Goal: Ask a question: Seek information or help from site administrators or community

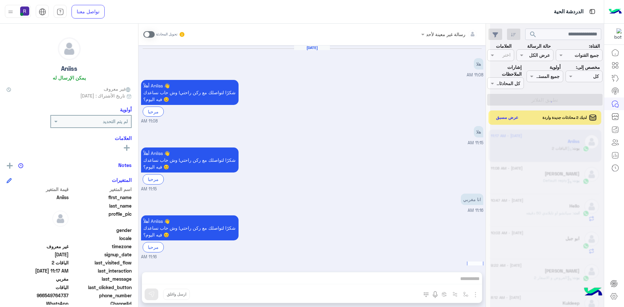
scroll to position [579, 0]
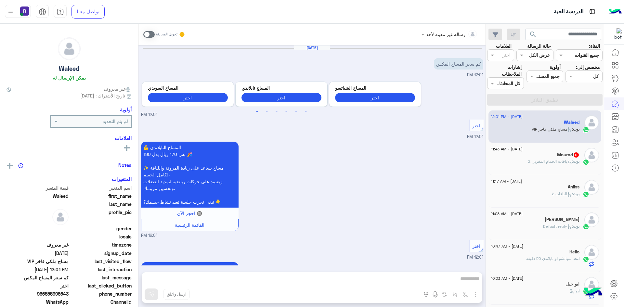
scroll to position [438, 0]
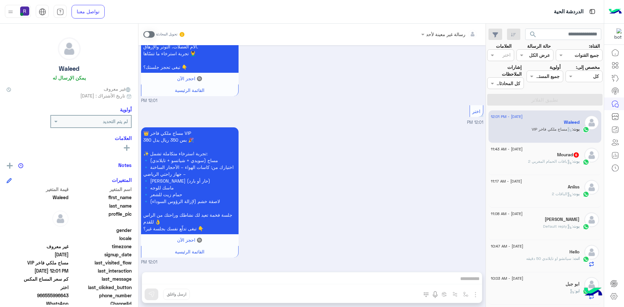
click at [553, 160] on span ": باقات الحمام المغربي 2" at bounding box center [550, 161] width 45 height 5
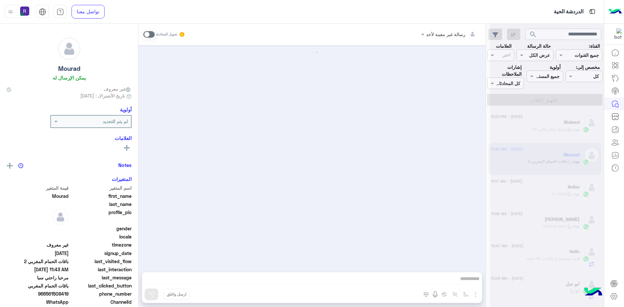
scroll to position [490, 0]
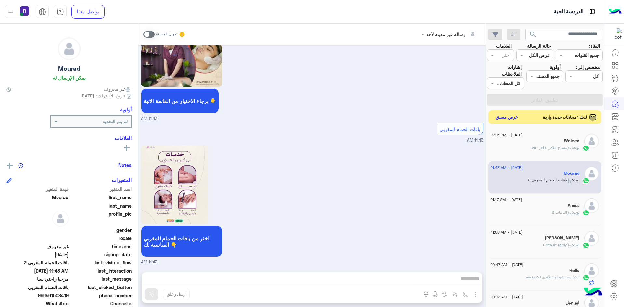
click at [507, 116] on button "عرض مسبق" at bounding box center [506, 117] width 27 height 9
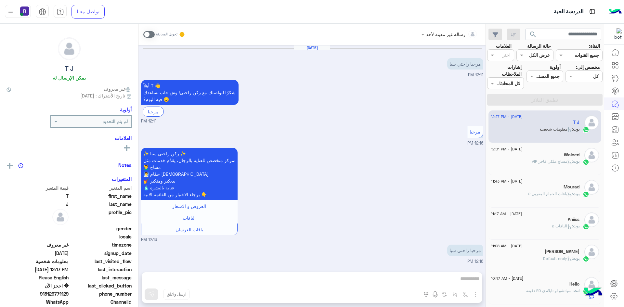
scroll to position [460, 0]
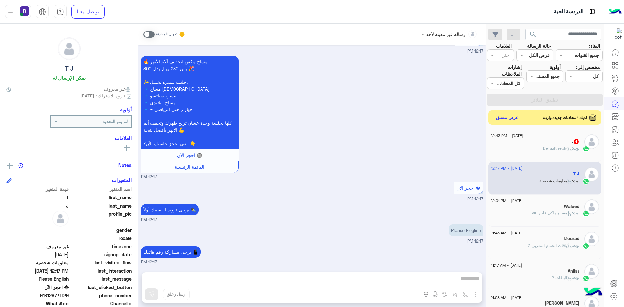
click at [395, 131] on div "🔥 مساج مكس لتخفيف آلام الأبهر بس 230 ريال بدل 300 🎉 ✨ جلسة مميزة تشمل: 🔹 مساج س…" at bounding box center [312, 117] width 342 height 126
click at [509, 118] on button "عرض مسبق" at bounding box center [506, 117] width 27 height 9
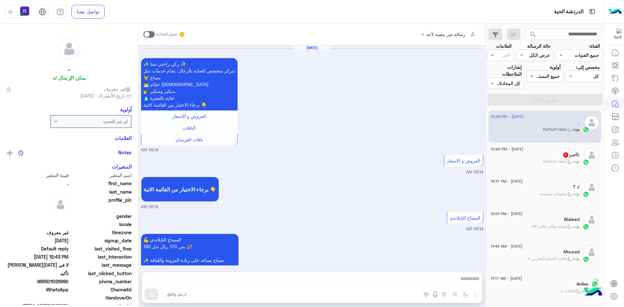
scroll to position [421, 0]
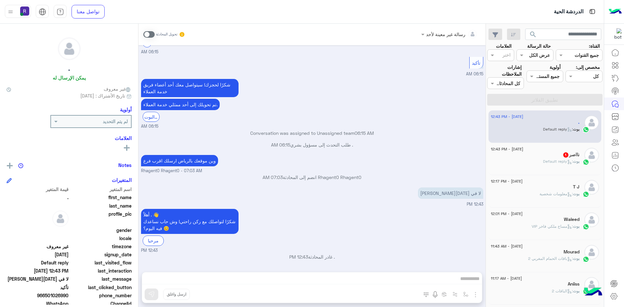
drag, startPoint x: 421, startPoint y: 151, endPoint x: 417, endPoint y: 156, distance: 6.0
click at [420, 151] on div ". طلب التحدث إلى مسؤول بشري 06:15 AM" at bounding box center [312, 147] width 342 height 12
click at [532, 155] on div "نااصر 1" at bounding box center [535, 155] width 89 height 7
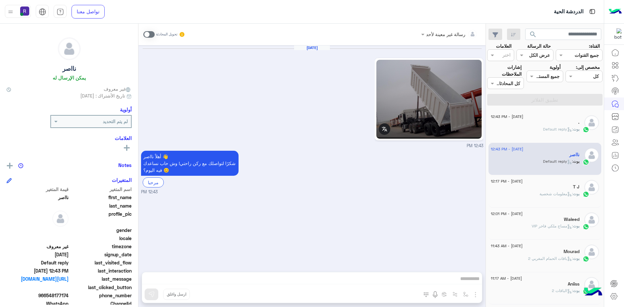
click at [561, 130] on span ": Default reply" at bounding box center [558, 129] width 30 height 5
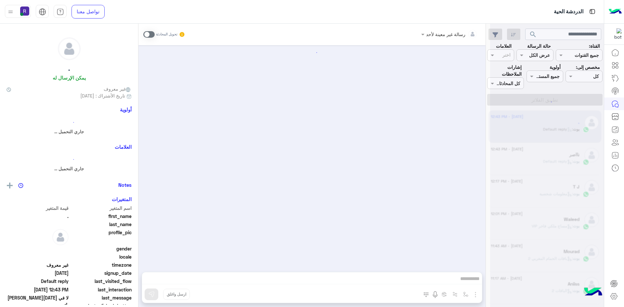
scroll to position [421, 0]
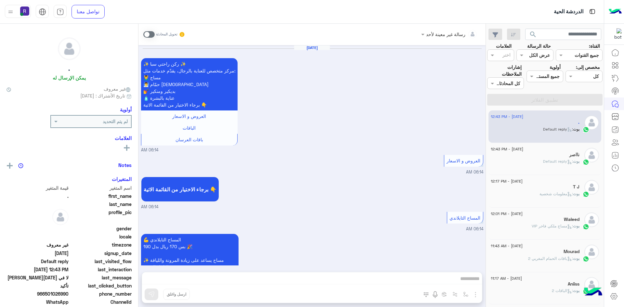
scroll to position [421, 0]
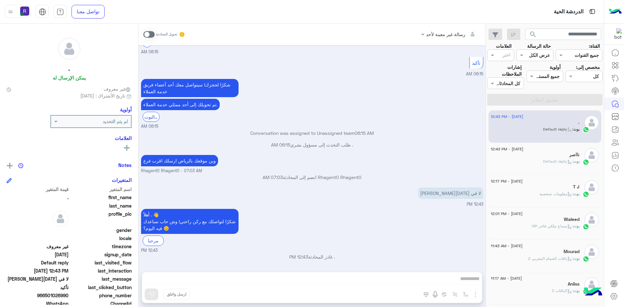
click at [151, 34] on span at bounding box center [148, 34] width 11 height 6
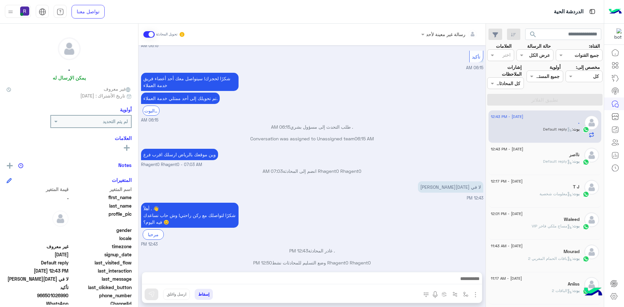
scroll to position [433, 0]
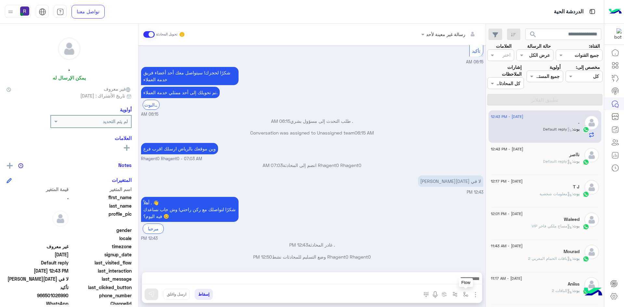
click at [463, 292] on button "button" at bounding box center [465, 294] width 11 height 11
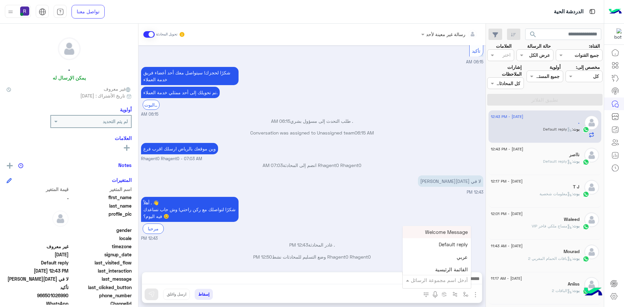
click at [447, 277] on input "text" at bounding box center [446, 279] width 44 height 7
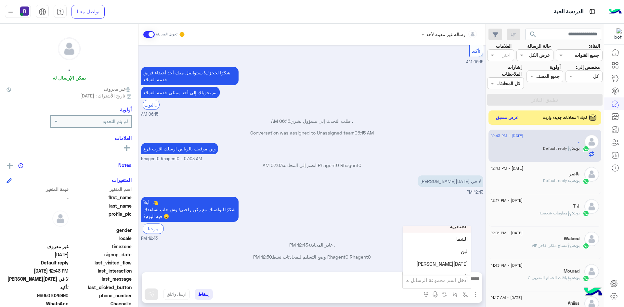
scroll to position [455, 0]
click at [438, 254] on div "[DATE][PERSON_NAME]" at bounding box center [437, 252] width 68 height 13
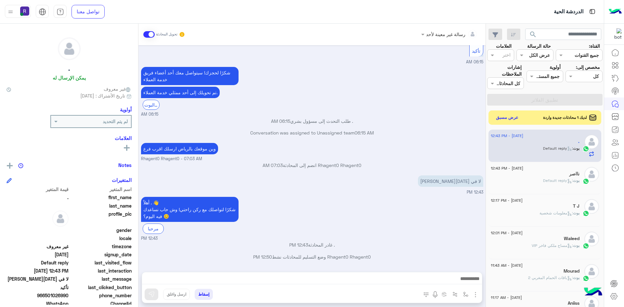
type textarea "*********"
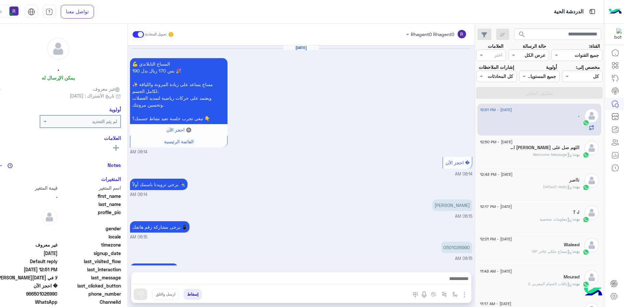
scroll to position [336, 0]
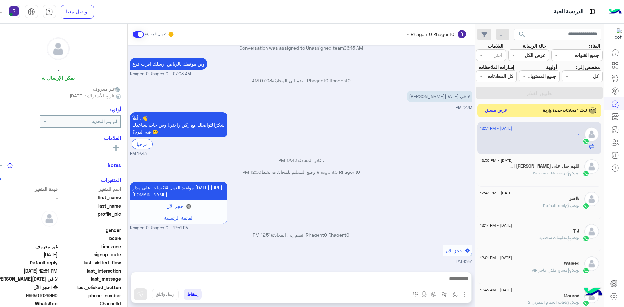
click at [493, 110] on button "عرض مسبق" at bounding box center [495, 110] width 27 height 9
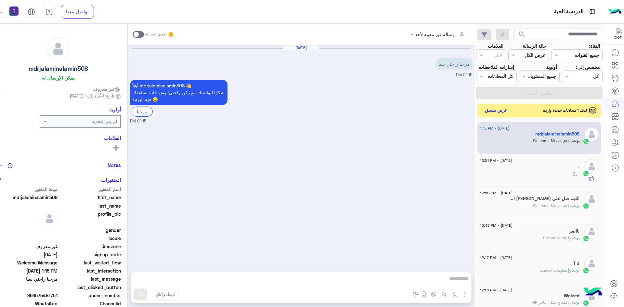
click at [490, 109] on button "عرض مسبق" at bounding box center [495, 110] width 27 height 9
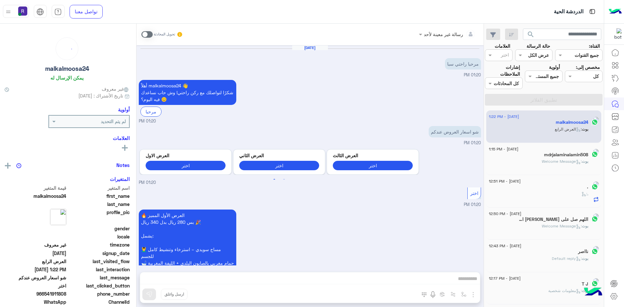
scroll to position [621, 0]
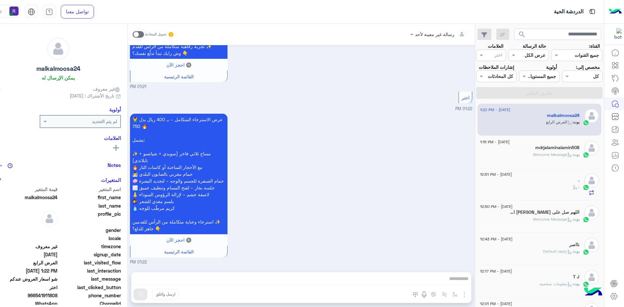
click at [133, 32] on span at bounding box center [138, 34] width 11 height 6
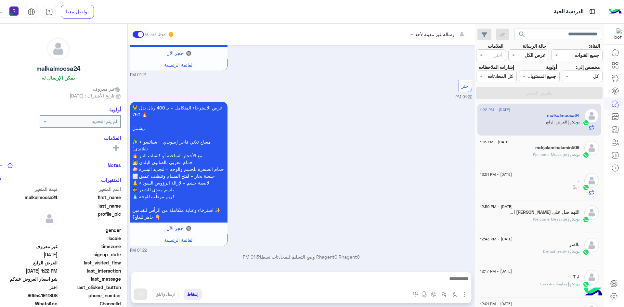
drag, startPoint x: 254, startPoint y: 281, endPoint x: 294, endPoint y: 217, distance: 75.7
click at [294, 217] on div "💆‍♂️ عرض الاسترخاء المتكامل – بـ 400 ريال بدل 750 🔥 يشمل: ✨ مساج ثلاثي فاخر (سو…" at bounding box center [301, 176] width 342 height 153
drag, startPoint x: 257, startPoint y: 281, endPoint x: 341, endPoint y: 196, distance: 120.1
click at [341, 196] on div "💆‍♂️ عرض الاسترخاء المتكامل – بـ 400 ريال بدل 750 🔥 يشمل: ✨ مساج ثلاثي فاخر (سو…" at bounding box center [301, 176] width 342 height 153
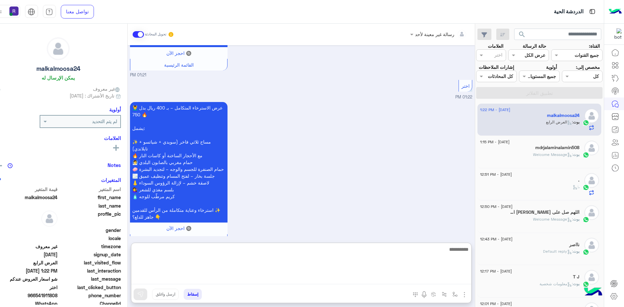
click at [254, 281] on textarea at bounding box center [301, 264] width 340 height 39
type textarea "**********"
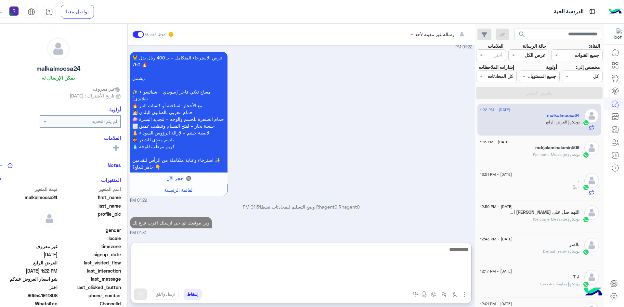
scroll to position [695, 0]
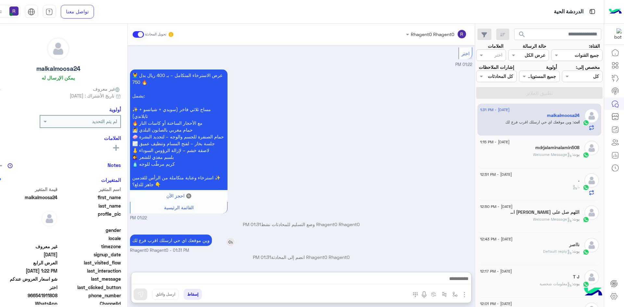
click at [190, 235] on p "وين موقعك اي حي ارسلك اقرب فرع لك" at bounding box center [171, 240] width 82 height 11
click at [190, 212] on div "💆‍♂️ عرض الاسترخاء المتكامل – بـ 400 ريال بدل 750 🔥 يشمل: ✨ مساج ثلاثي فاخر (سو…" at bounding box center [301, 144] width 342 height 153
click at [185, 239] on p "وين موقعك اي حي ارسلك اقرب فرع لك" at bounding box center [171, 240] width 82 height 11
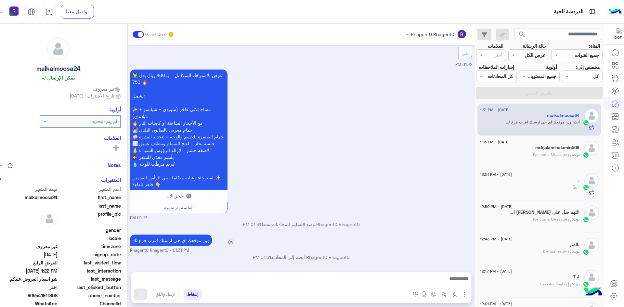
click at [185, 239] on p "وين موقعك اي حي ارسلك اقرب فرع لك" at bounding box center [171, 240] width 82 height 11
drag, startPoint x: 185, startPoint y: 239, endPoint x: 161, endPoint y: 165, distance: 77.3
click at [161, 165] on p "💆‍♂️ عرض الاسترخاء المتكامل – بـ 400 ريال بدل 750 🔥 يشمل: ✨ مساج ثلاثي فاخر (سو…" at bounding box center [178, 130] width 97 height 121
click at [179, 241] on p "وين موقعك اي حي ارسلك اقرب فرع لك" at bounding box center [171, 240] width 82 height 11
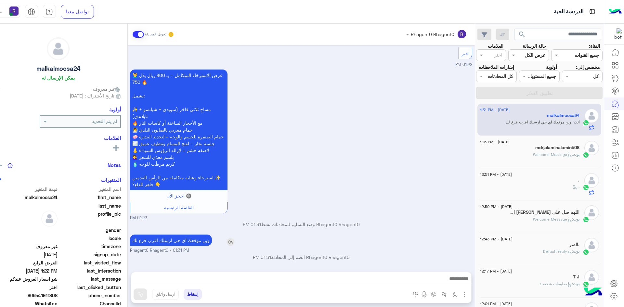
click at [179, 241] on p "وين موقعك اي حي ارسلك اقرب فرع لك" at bounding box center [171, 240] width 82 height 11
copy app-msgs-text
click at [533, 156] on span ": Welcome Message" at bounding box center [553, 154] width 40 height 5
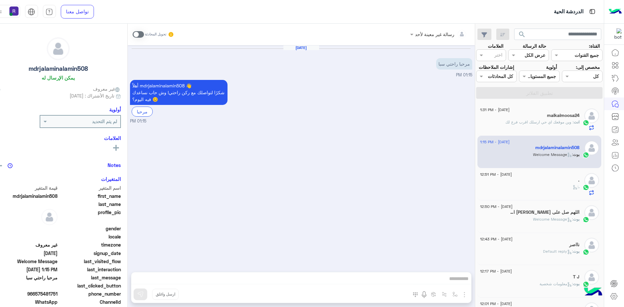
click at [135, 34] on span at bounding box center [138, 34] width 11 height 6
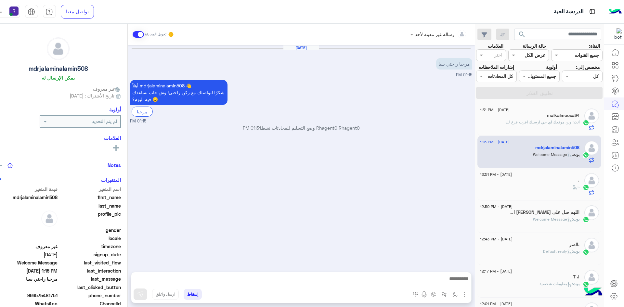
click at [460, 295] on img "button" at bounding box center [464, 295] width 8 height 8
click at [449, 283] on span "الصور" at bounding box center [452, 280] width 12 height 7
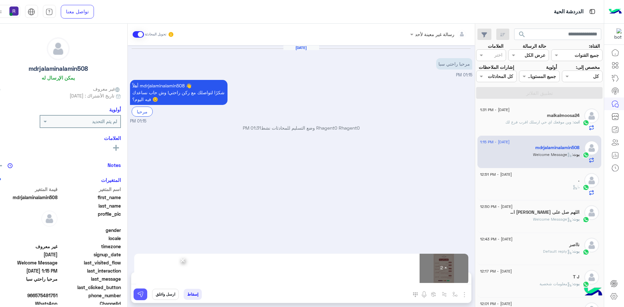
click at [137, 297] on img at bounding box center [140, 294] width 6 height 6
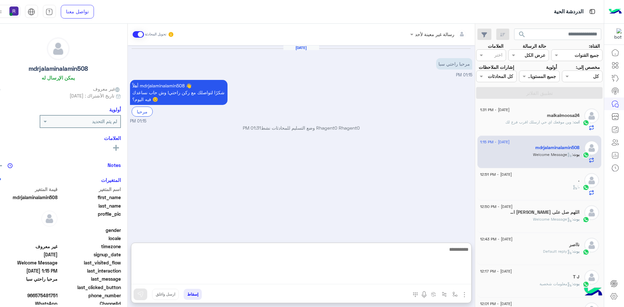
paste textarea "**********"
type textarea "**********"
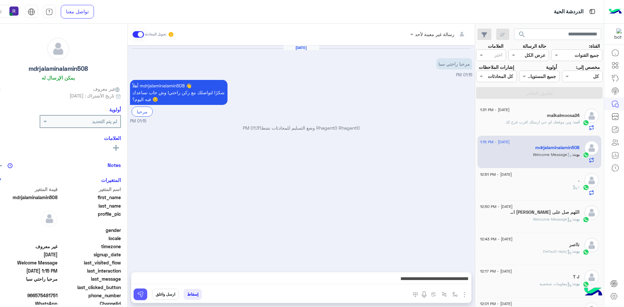
click at [137, 296] on img at bounding box center [140, 294] width 6 height 6
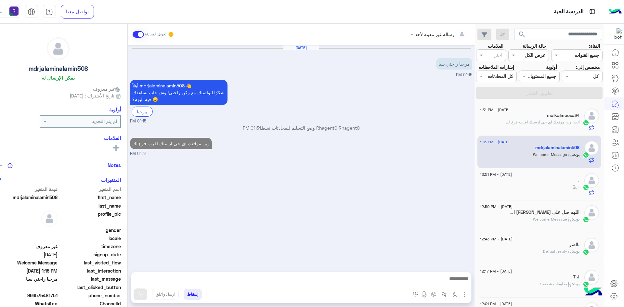
click at [527, 183] on div "." at bounding box center [529, 180] width 99 height 7
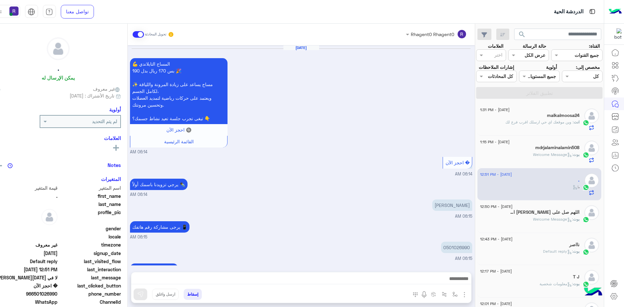
scroll to position [336, 0]
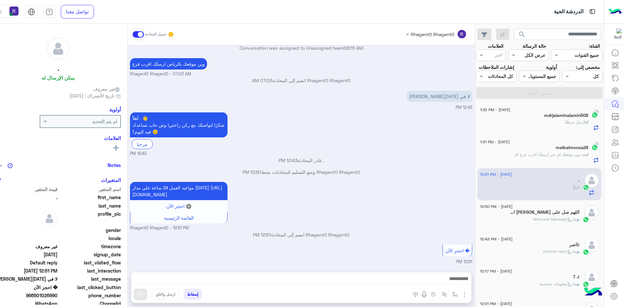
click at [565, 213] on h5 "اللهم صل على [PERSON_NAME] اله وصحبه اجمعين" at bounding box center [544, 213] width 70 height 6
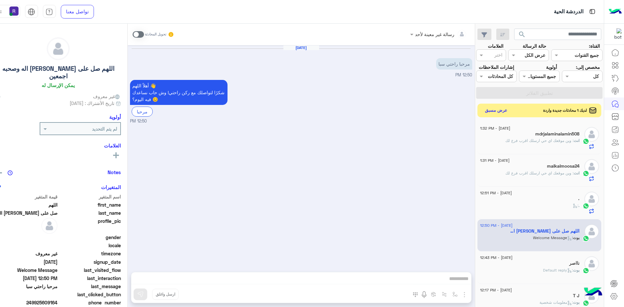
click at [495, 112] on button "عرض مسبق" at bounding box center [495, 110] width 27 height 9
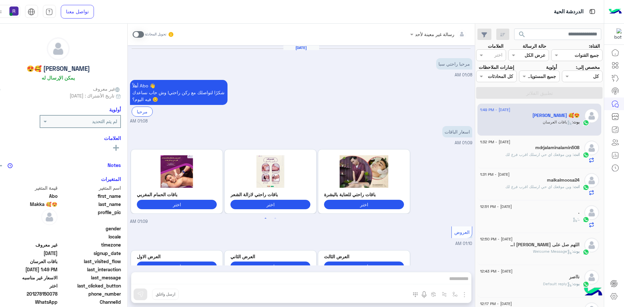
scroll to position [722, 0]
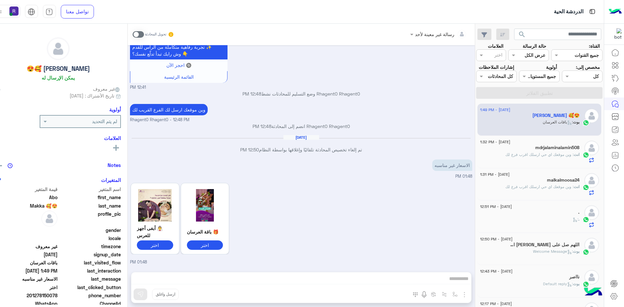
click at [552, 122] on span ": باقات العرسان" at bounding box center [558, 122] width 30 height 5
click at [530, 154] on span ": وين موقعك اي حي ارسلك اقرب فرع لك" at bounding box center [539, 154] width 68 height 5
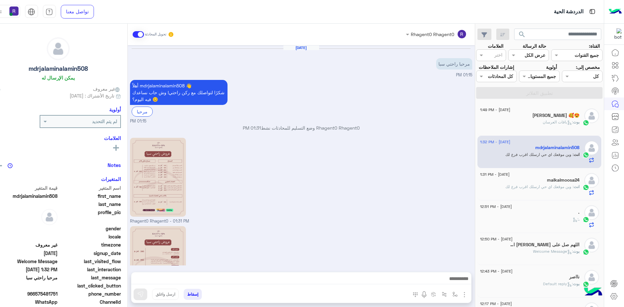
scroll to position [80, 0]
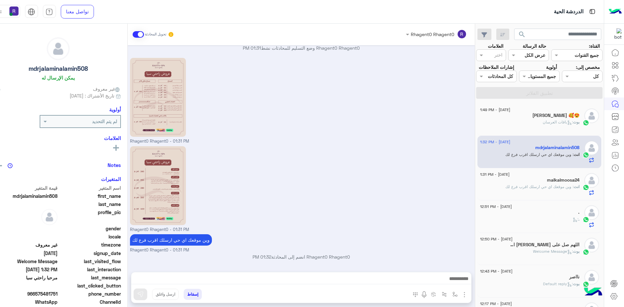
click at [536, 184] on span ": وين موقعك اي حي ارسلك اقرب فرع لك" at bounding box center [539, 186] width 68 height 5
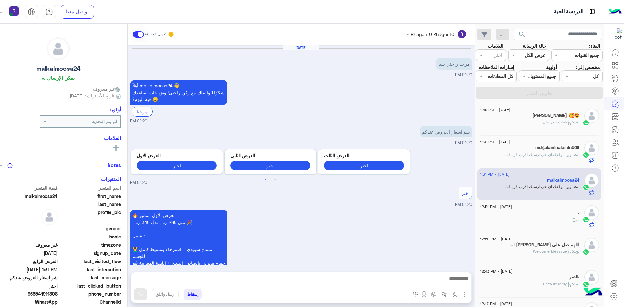
scroll to position [666, 0]
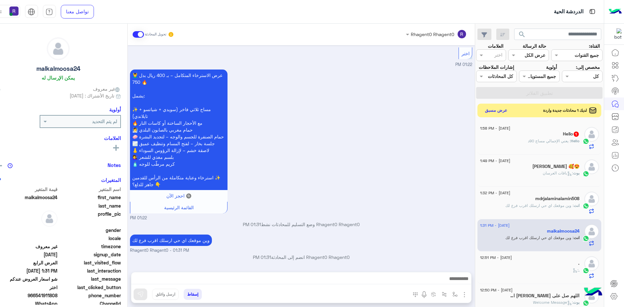
click at [494, 109] on button "عرض مسبق" at bounding box center [495, 110] width 27 height 9
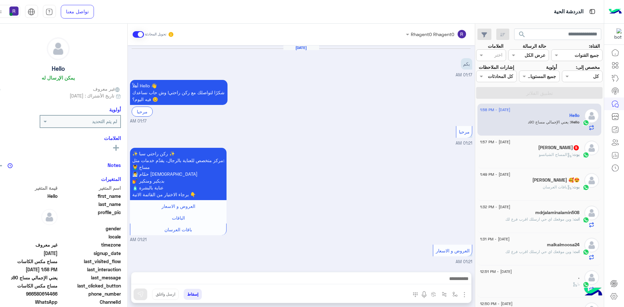
scroll to position [311, 0]
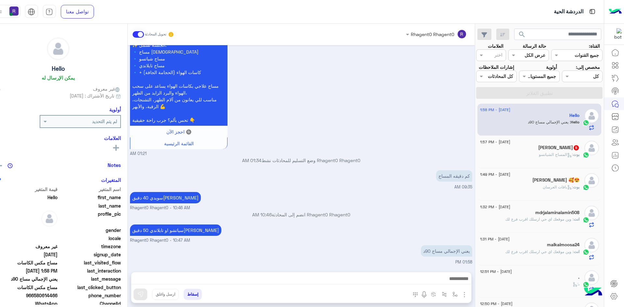
click at [542, 153] on span ": المساج الشياتسو" at bounding box center [556, 154] width 34 height 5
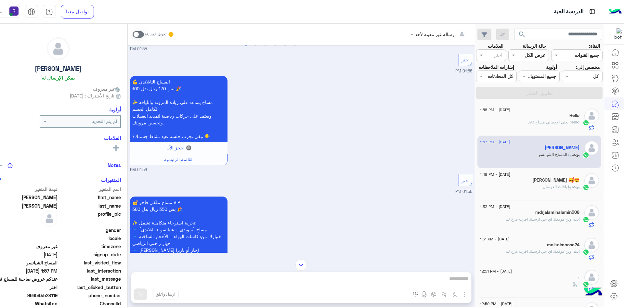
scroll to position [219, 0]
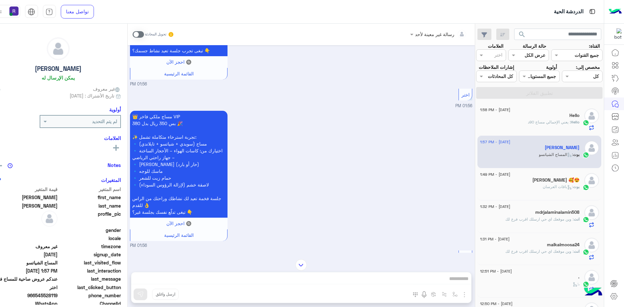
click at [567, 188] on icon at bounding box center [569, 187] width 5 height 5
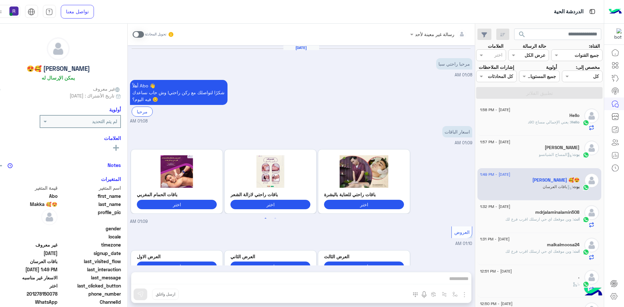
scroll to position [722, 0]
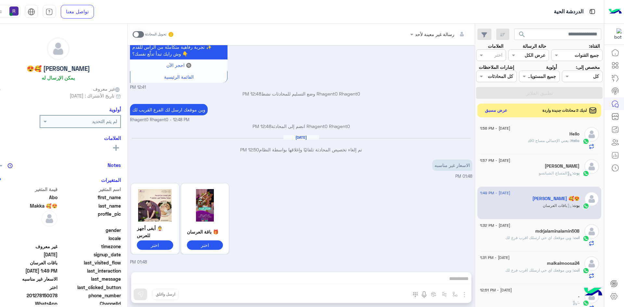
click at [494, 112] on button "عرض مسبق" at bounding box center [495, 110] width 27 height 9
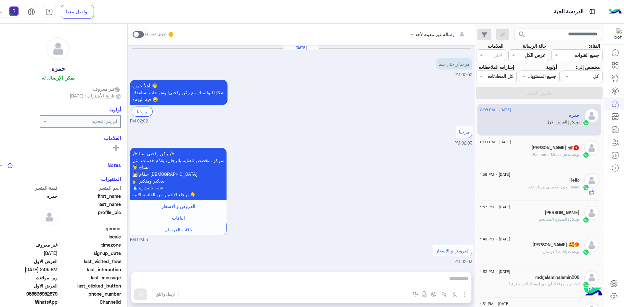
scroll to position [723, 0]
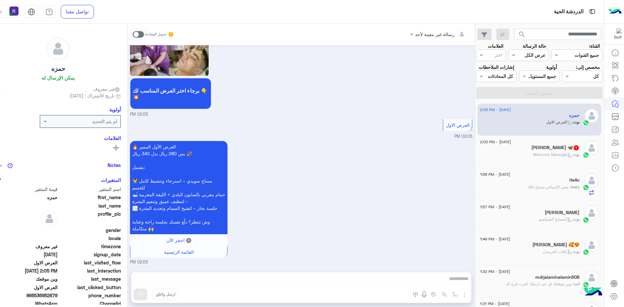
click at [540, 158] on div "بوت : Welcome Message" at bounding box center [529, 157] width 99 height 11
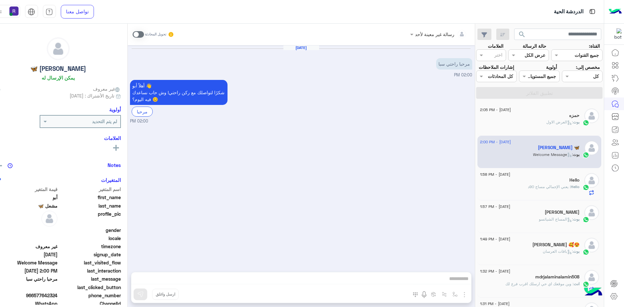
click at [134, 32] on span at bounding box center [138, 34] width 11 height 6
click at [460, 294] on img "button" at bounding box center [464, 295] width 8 height 8
click at [460, 283] on img at bounding box center [462, 280] width 5 height 7
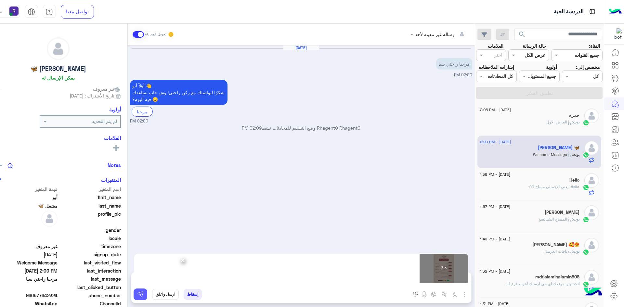
click at [137, 296] on img at bounding box center [140, 294] width 6 height 6
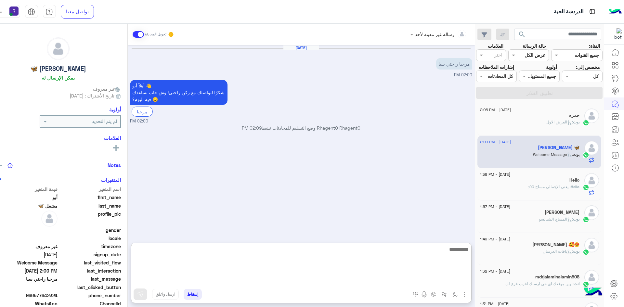
paste textarea "**********"
type textarea "**********"
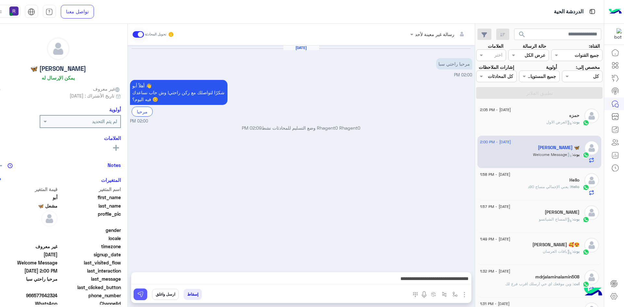
click at [137, 293] on img at bounding box center [140, 294] width 6 height 6
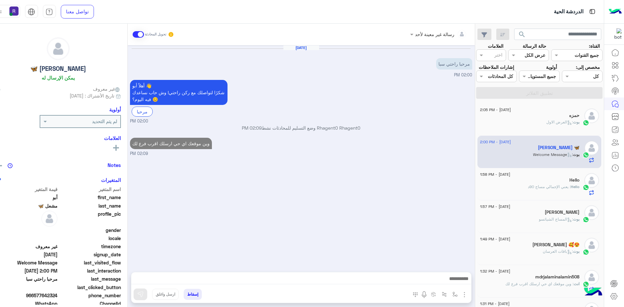
click at [555, 124] on span "بوت : العرض الاول" at bounding box center [562, 122] width 33 height 5
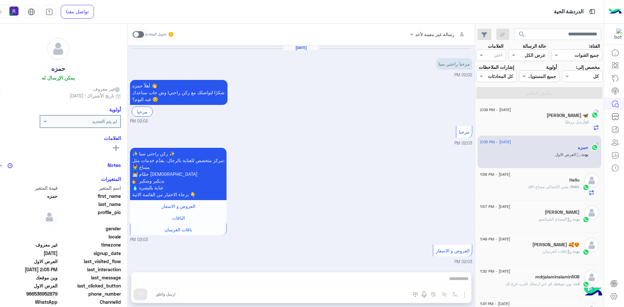
scroll to position [723, 0]
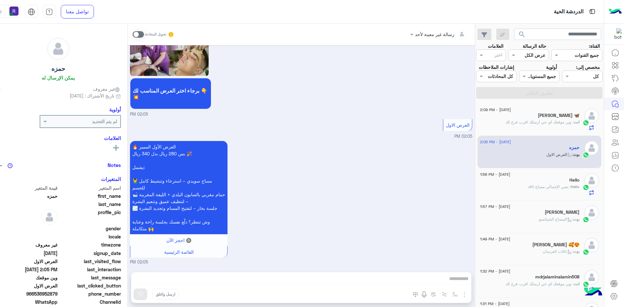
click at [556, 183] on div "Hello" at bounding box center [529, 180] width 99 height 7
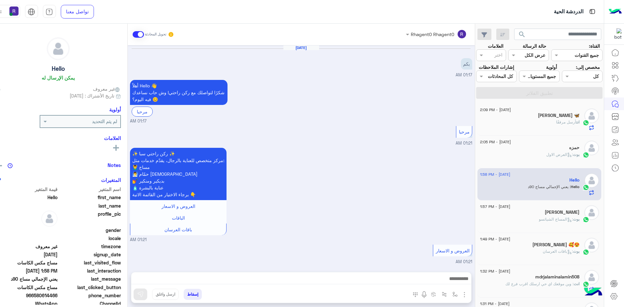
scroll to position [311, 0]
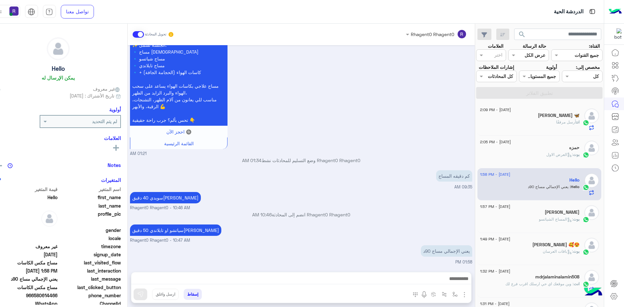
click at [554, 221] on span ": المساج الشياتسو" at bounding box center [556, 219] width 34 height 5
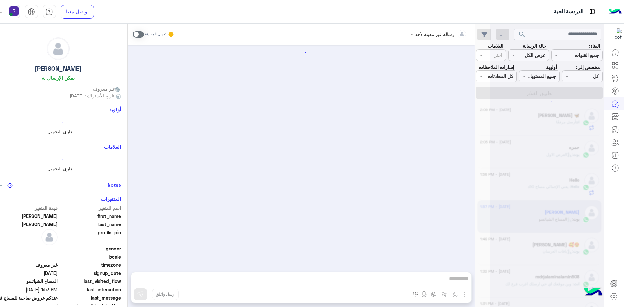
scroll to position [317, 0]
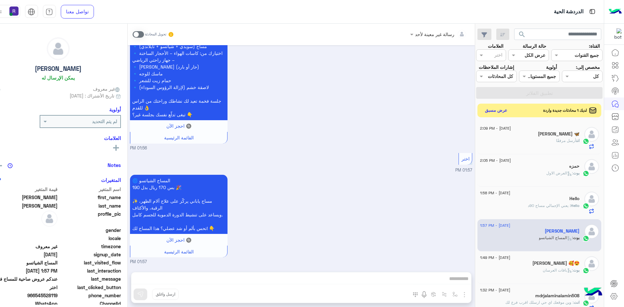
click at [490, 112] on button "عرض مسبق" at bounding box center [495, 110] width 27 height 9
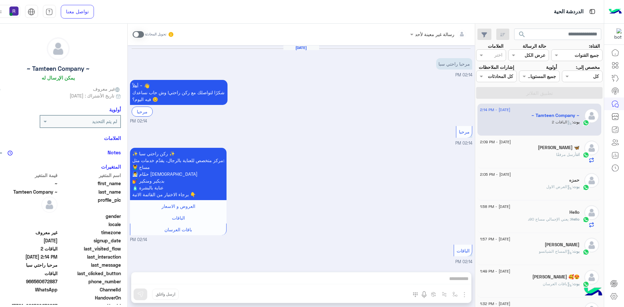
scroll to position [122, 0]
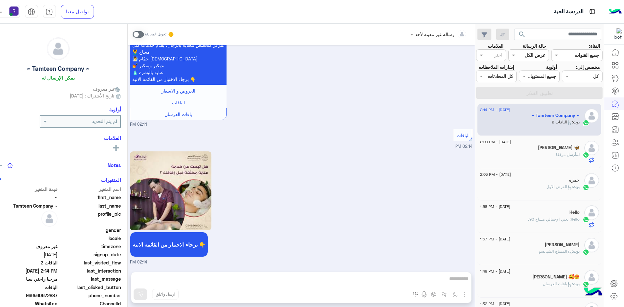
click at [559, 155] on span "أرسل مرفقًا" at bounding box center [566, 154] width 20 height 5
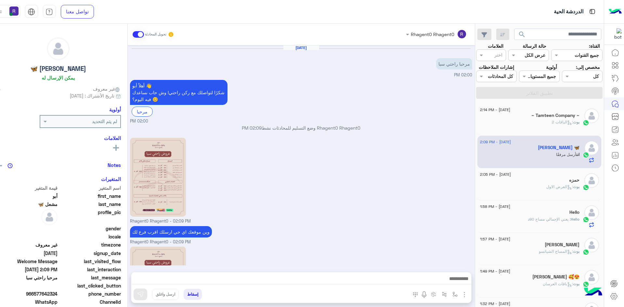
scroll to position [80, 0]
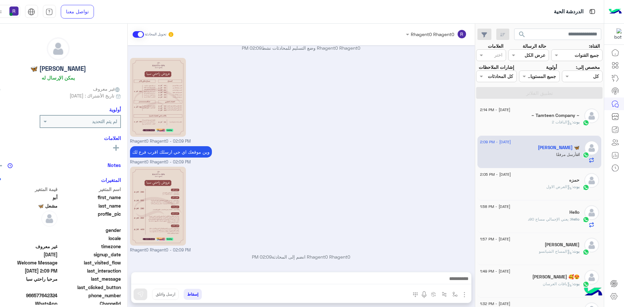
click at [561, 126] on div "بوت : الباقات 2" at bounding box center [529, 124] width 99 height 11
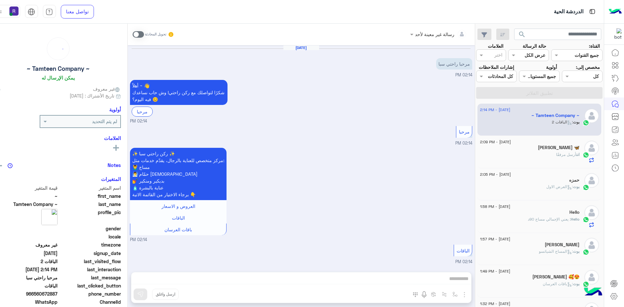
scroll to position [122, 0]
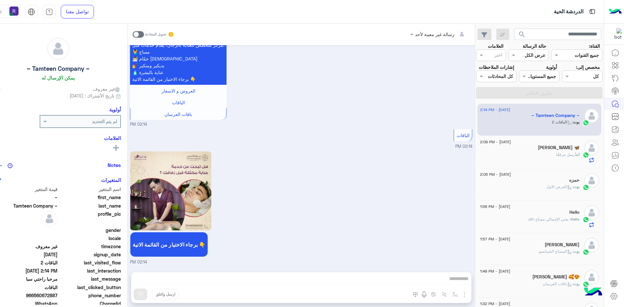
click at [550, 157] on div "انت أرسل مرفقًا" at bounding box center [529, 157] width 99 height 11
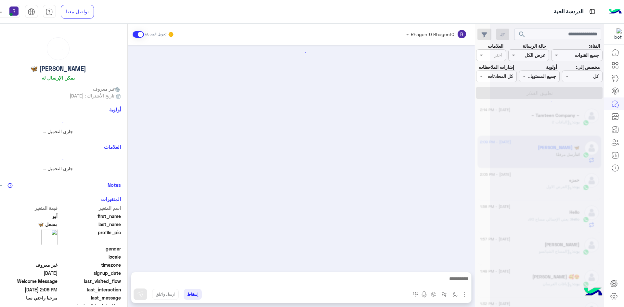
scroll to position [80, 0]
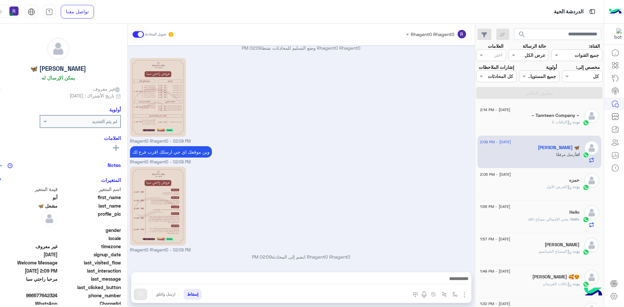
click at [557, 119] on div "~ Tamteen Company ~" at bounding box center [529, 116] width 99 height 7
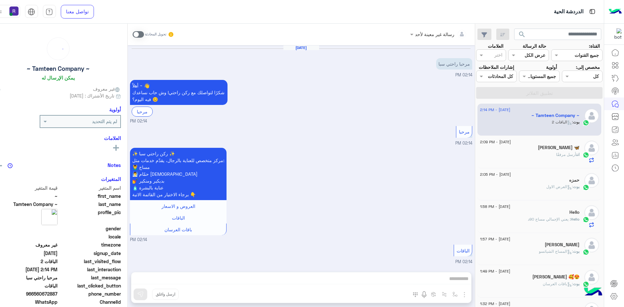
scroll to position [122, 0]
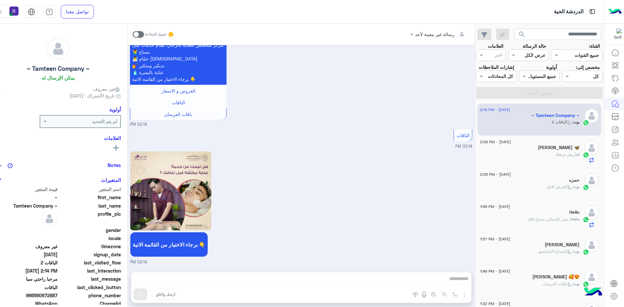
click at [548, 148] on div "أبو مشعل 🦋" at bounding box center [529, 148] width 99 height 7
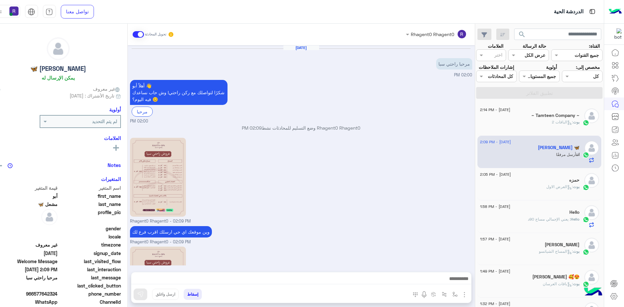
scroll to position [80, 0]
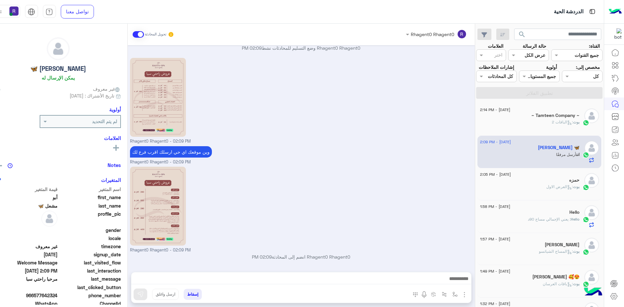
click at [543, 123] on div "بوت : الباقات 2" at bounding box center [529, 124] width 99 height 11
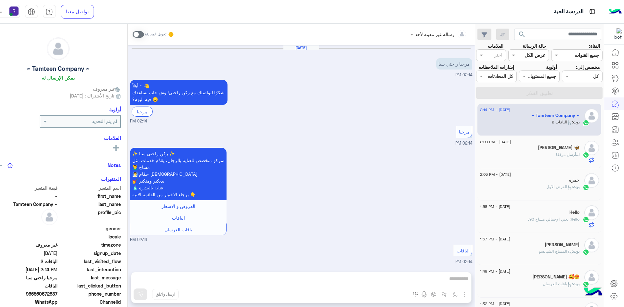
scroll to position [122, 0]
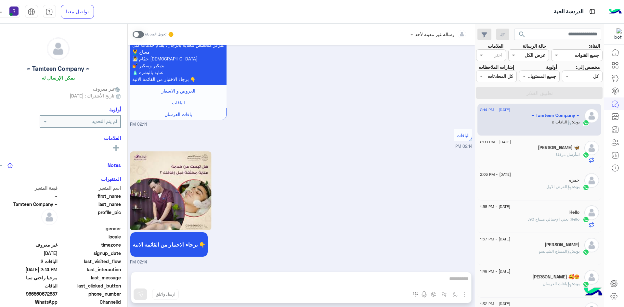
click at [134, 33] on span at bounding box center [138, 34] width 11 height 6
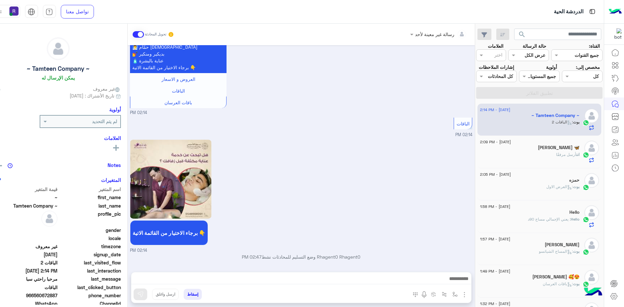
click at [460, 292] on img "button" at bounding box center [464, 295] width 8 height 8
click at [454, 286] on button "الصور" at bounding box center [455, 280] width 28 height 13
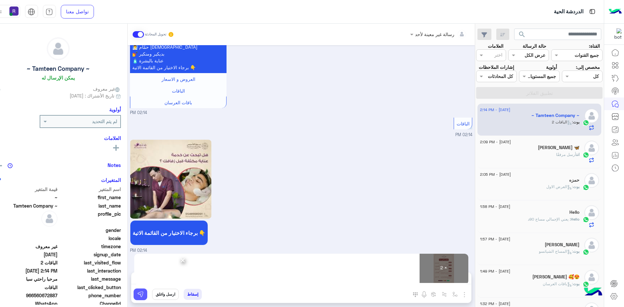
click at [137, 297] on img at bounding box center [140, 294] width 6 height 6
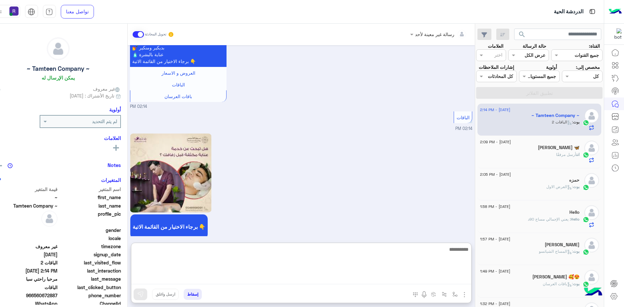
paste textarea "**********"
type textarea "**********"
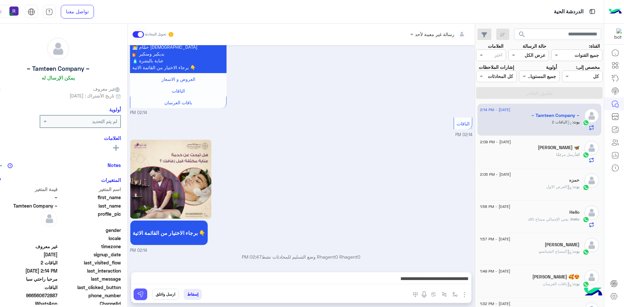
click at [137, 295] on img at bounding box center [140, 294] width 6 height 6
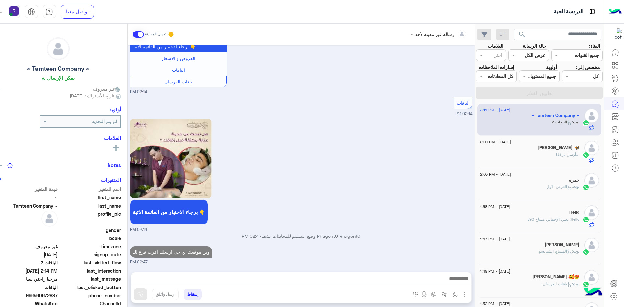
scroll to position [354, 0]
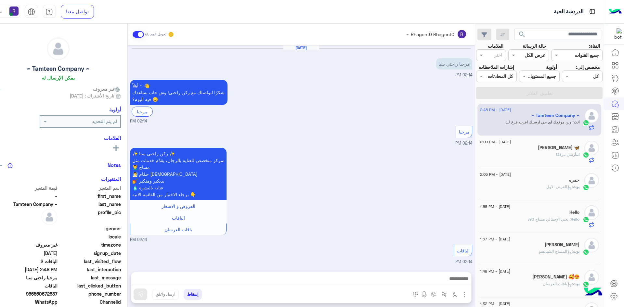
scroll to position [354, 0]
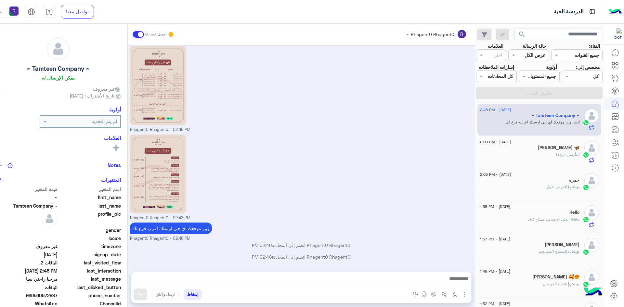
click at [532, 155] on div "انت أرسل مرفقًا" at bounding box center [529, 157] width 99 height 11
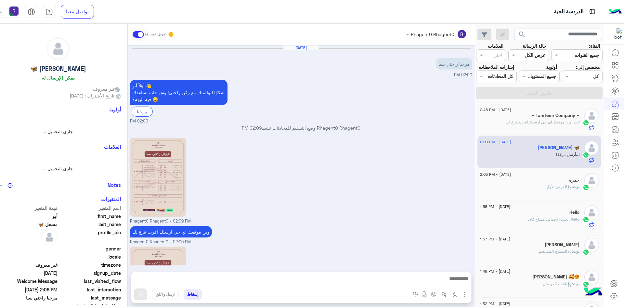
scroll to position [80, 0]
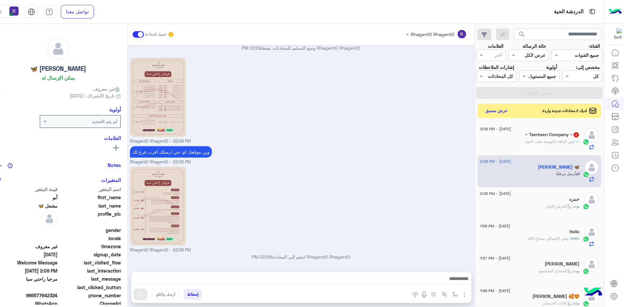
drag, startPoint x: 206, startPoint y: 62, endPoint x: 188, endPoint y: 56, distance: 18.4
click at [188, 56] on div "Aug 14, 2025 مرحبا راحتي سبا 02:00 PM أهلاً أبو 👋 شكرًا لتواصلك مع ركن راحتي! و…" at bounding box center [301, 155] width 347 height 220
drag, startPoint x: 188, startPoint y: 56, endPoint x: 427, endPoint y: 168, distance: 264.1
click at [427, 168] on div "Rhagent0 Rhagent0 - 02:09 PM" at bounding box center [301, 209] width 342 height 88
click at [526, 140] on span ": ايش الباقة الكويسة حقت الشد" at bounding box center [551, 141] width 52 height 5
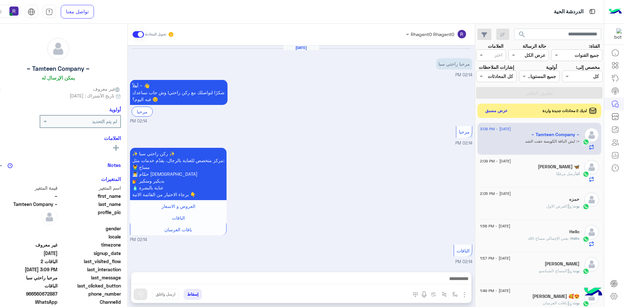
scroll to position [398, 0]
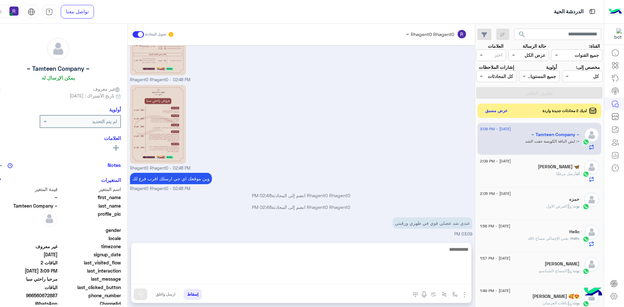
click at [360, 283] on textarea at bounding box center [301, 264] width 340 height 39
type textarea "**********"
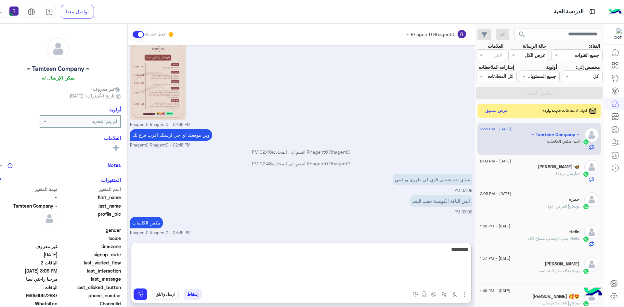
type textarea "*********"
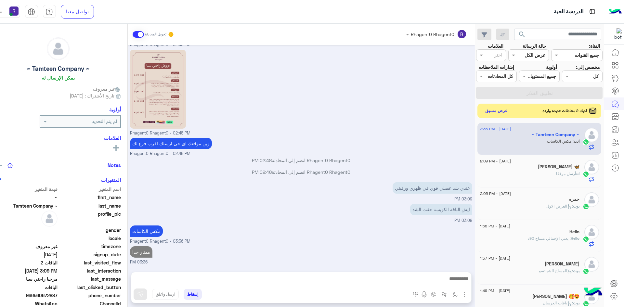
scroll to position [439, 0]
click at [492, 111] on button "عرض مسبق" at bounding box center [495, 110] width 27 height 9
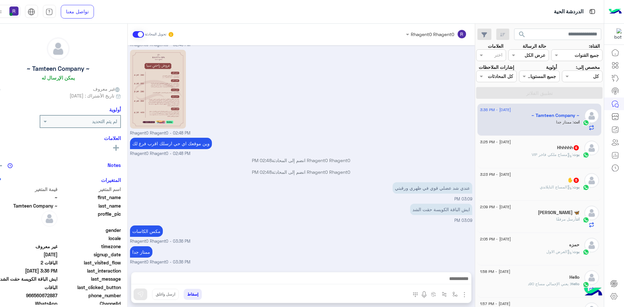
click at [531, 188] on div "بوت : المساج التايلاندي" at bounding box center [529, 189] width 99 height 11
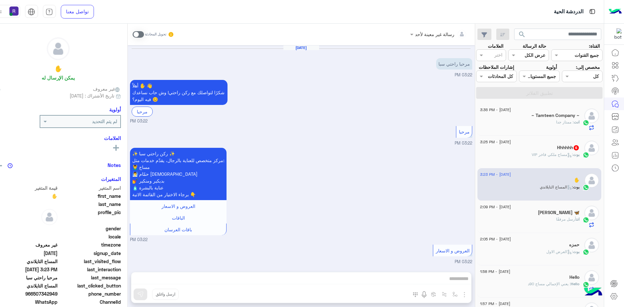
scroll to position [282, 0]
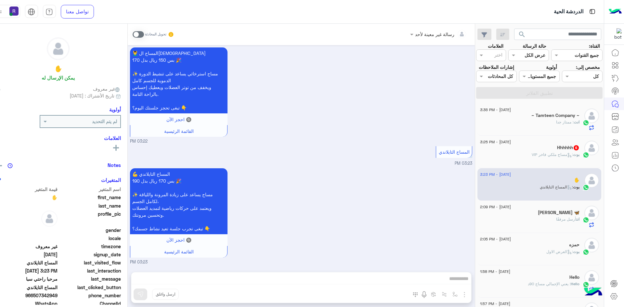
click at [133, 33] on span at bounding box center [138, 34] width 11 height 6
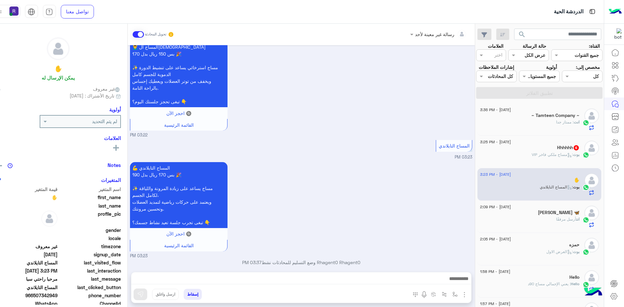
scroll to position [294, 0]
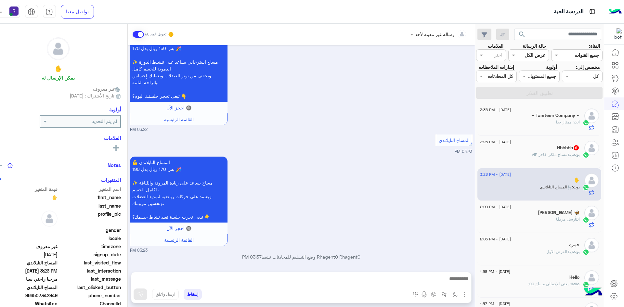
click at [460, 297] on img "button" at bounding box center [464, 295] width 8 height 8
click at [452, 284] on button "الصور" at bounding box center [455, 280] width 28 height 13
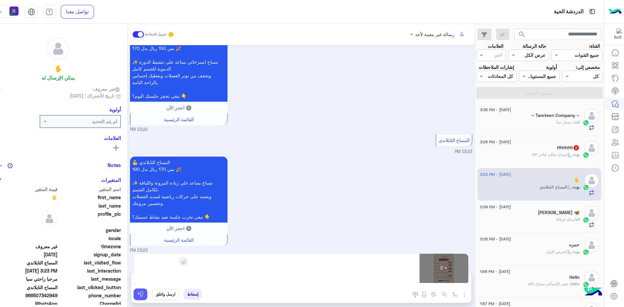
click at [137, 295] on img at bounding box center [140, 294] width 6 height 6
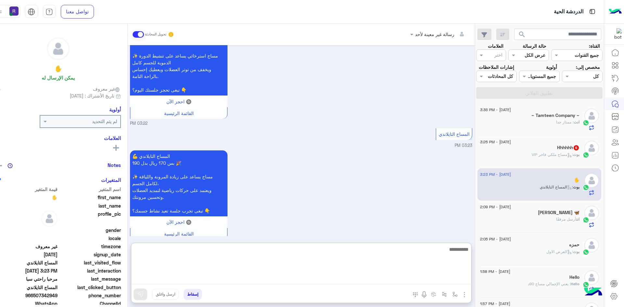
paste textarea "**********"
type textarea "**********"
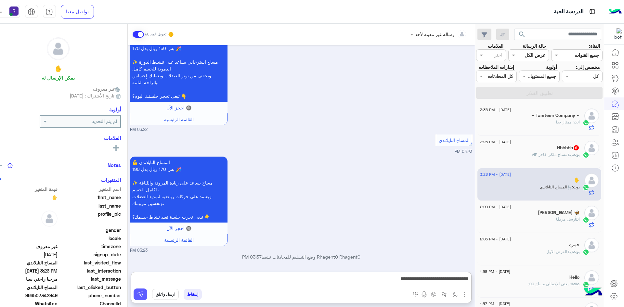
click at [137, 296] on img at bounding box center [140, 294] width 6 height 6
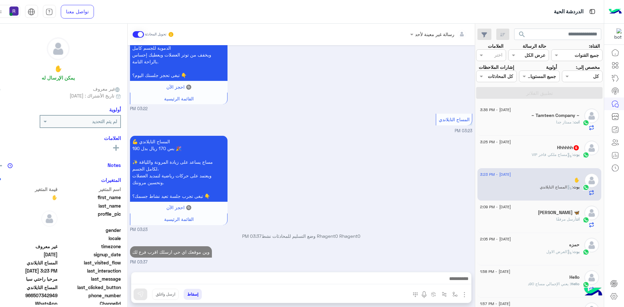
click at [557, 156] on span ": مساج ملكي فاخر VIP" at bounding box center [552, 154] width 41 height 5
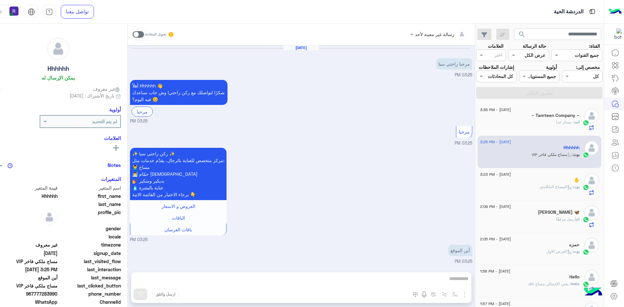
scroll to position [389, 0]
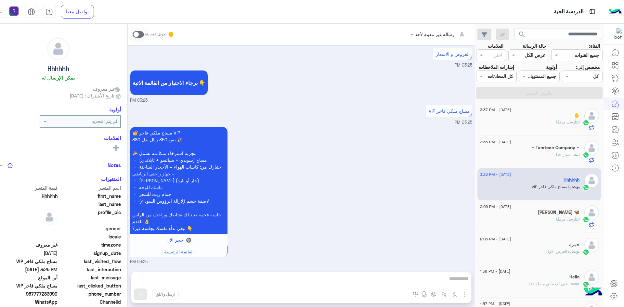
click at [133, 34] on span at bounding box center [138, 34] width 11 height 6
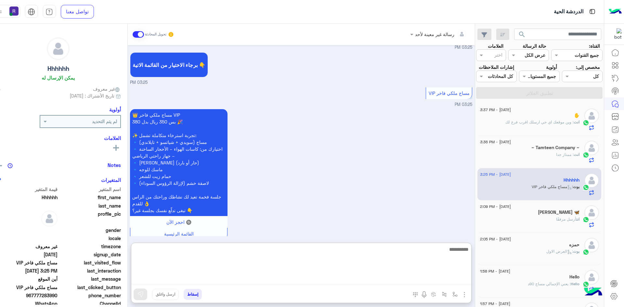
paste textarea "**********"
type textarea "**********"
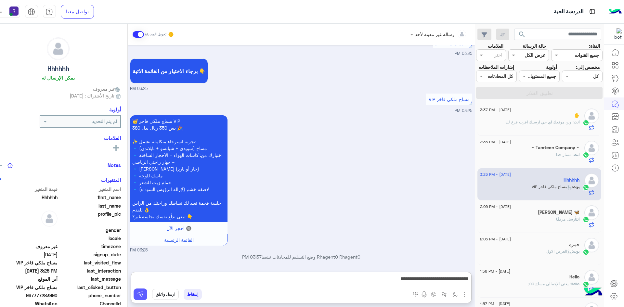
click at [137, 291] on img at bounding box center [140, 294] width 6 height 6
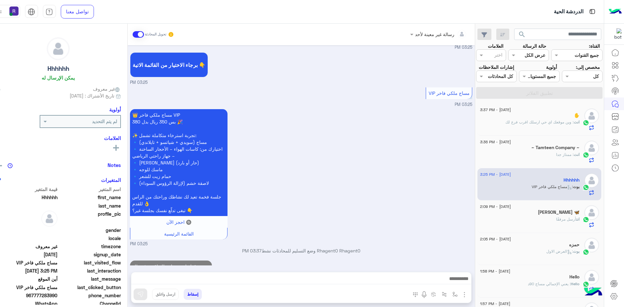
scroll to position [422, 0]
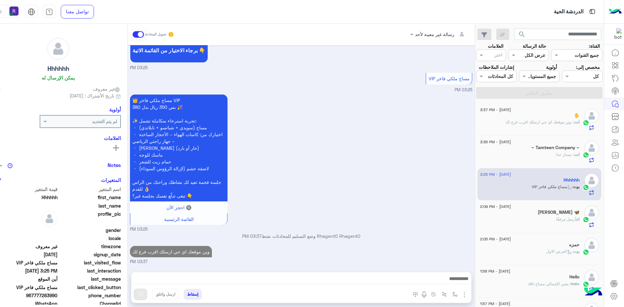
click at [550, 149] on h5 "~ Tamteen Company ~" at bounding box center [555, 148] width 48 height 6
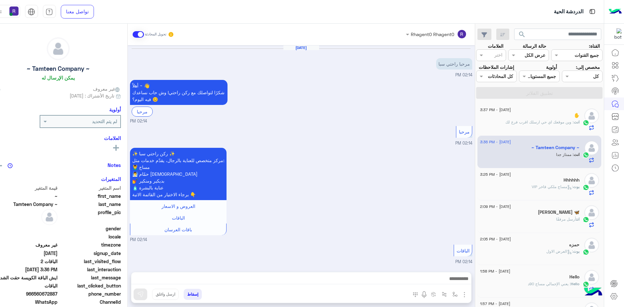
scroll to position [439, 0]
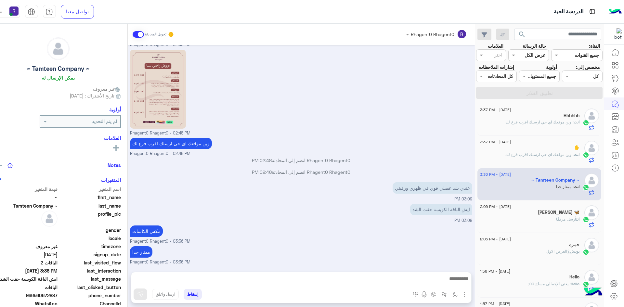
click at [549, 124] on span ": وين موقعك اي حي ارسلك اقرب فرع لك" at bounding box center [539, 122] width 68 height 5
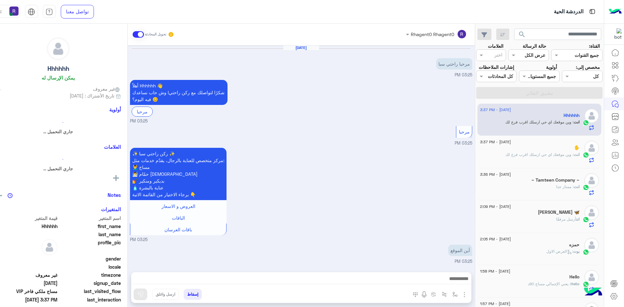
scroll to position [433, 0]
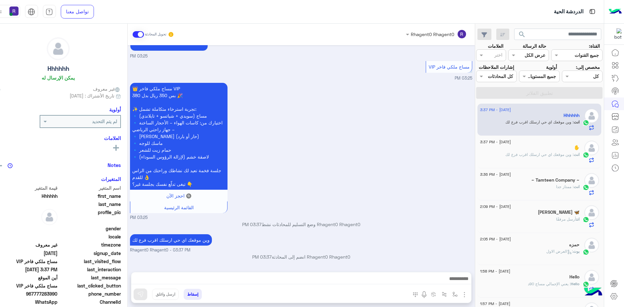
click at [546, 159] on div "انت : وين موقعك اي حي ارسلك اقرب فرع لك" at bounding box center [529, 157] width 99 height 11
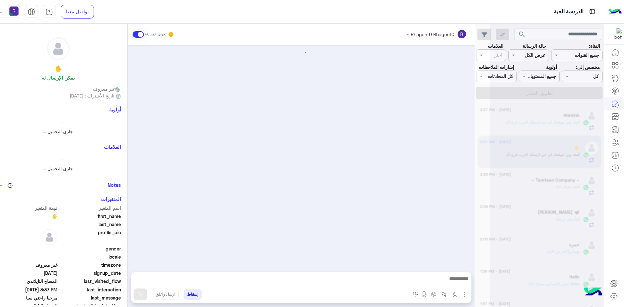
scroll to position [503, 0]
